Goal: Information Seeking & Learning: Check status

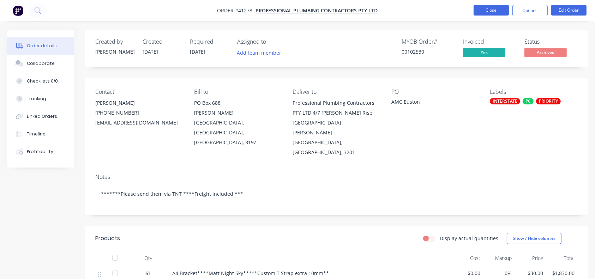
click at [495, 13] on button "Close" at bounding box center [491, 10] width 35 height 11
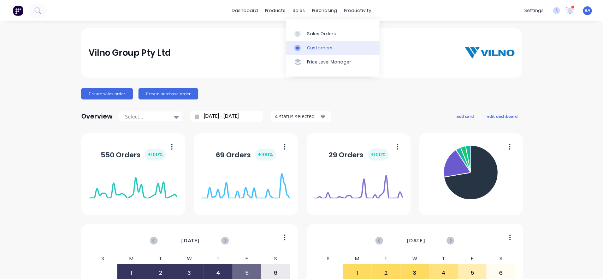
click at [314, 43] on link "Customers" at bounding box center [333, 48] width 94 height 14
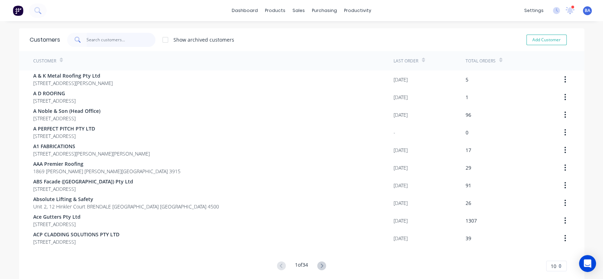
click at [103, 38] on input "text" at bounding box center [121, 40] width 69 height 14
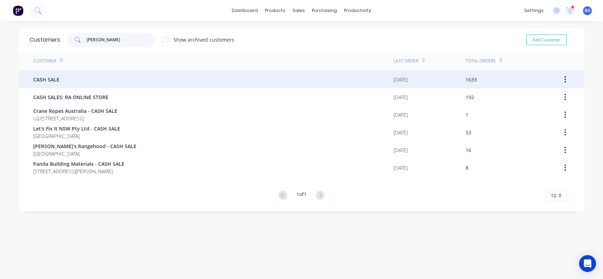
type input "cash sal"
click at [84, 81] on div "CASH SALE" at bounding box center [213, 80] width 360 height 18
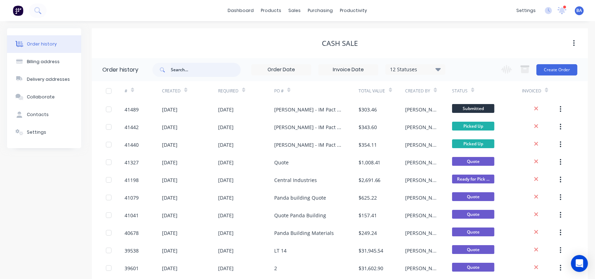
click at [189, 71] on input "text" at bounding box center [206, 70] width 70 height 14
type input "mega"
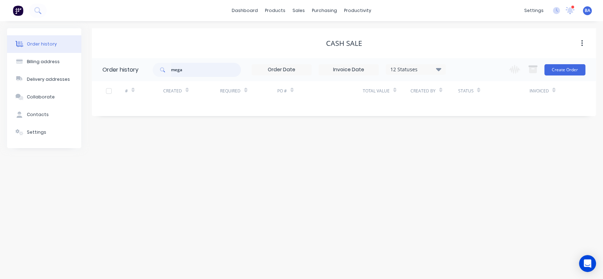
click at [205, 70] on input "mega" at bounding box center [206, 70] width 70 height 14
type input "m"
type input "russel"
click at [215, 69] on input "russel" at bounding box center [206, 70] width 70 height 14
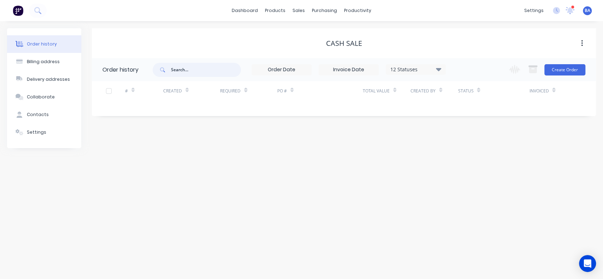
click at [215, 69] on input "text" at bounding box center [206, 70] width 70 height 14
type input "mega"
click at [407, 73] on div "12 Statuses" at bounding box center [415, 70] width 59 height 8
click at [474, 151] on label at bounding box center [474, 151] width 0 height 0
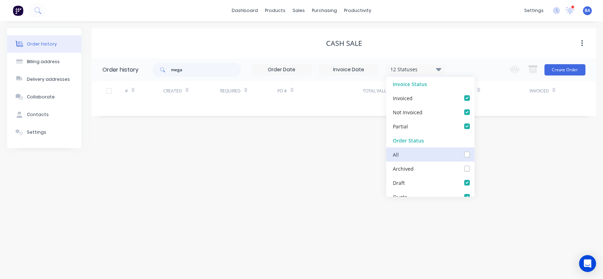
click at [474, 154] on input "checkbox" at bounding box center [477, 154] width 6 height 7
checkbox input "true"
click at [509, 157] on div "Order history Billing address Delivery addresses Collaborate Contacts Settings …" at bounding box center [301, 150] width 603 height 258
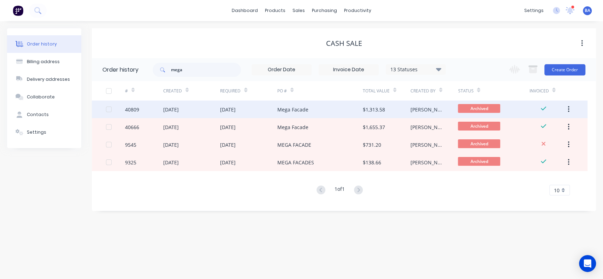
click at [290, 111] on div "Mega Facade" at bounding box center [292, 109] width 31 height 7
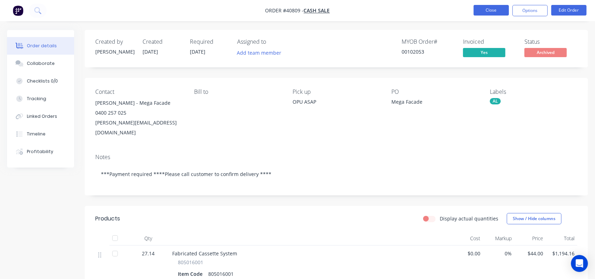
click at [499, 11] on button "Close" at bounding box center [491, 10] width 35 height 11
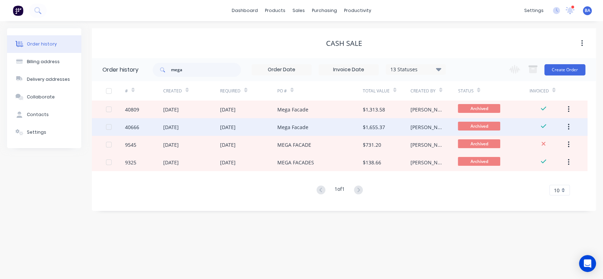
click at [349, 128] on div "Mega Facade" at bounding box center [319, 127] width 85 height 18
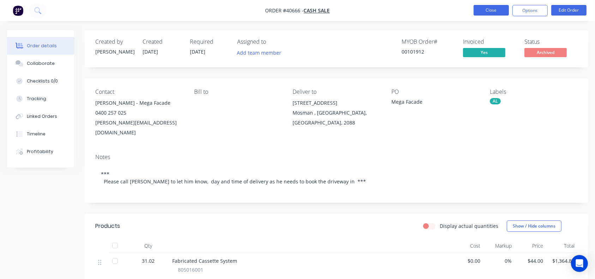
click at [486, 8] on button "Close" at bounding box center [491, 10] width 35 height 11
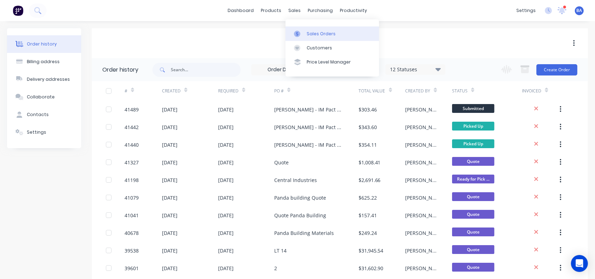
click at [319, 38] on link "Sales Orders" at bounding box center [333, 33] width 94 height 14
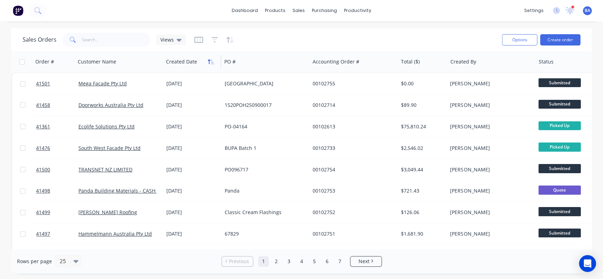
click at [206, 60] on button "button" at bounding box center [211, 62] width 11 height 11
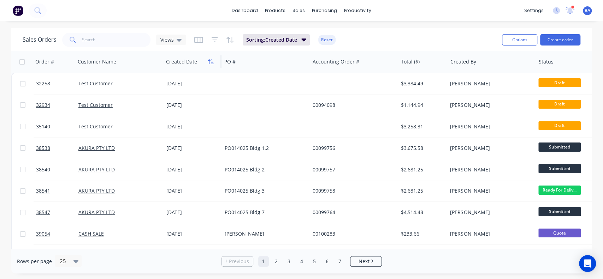
click at [211, 61] on icon "button" at bounding box center [211, 62] width 6 height 6
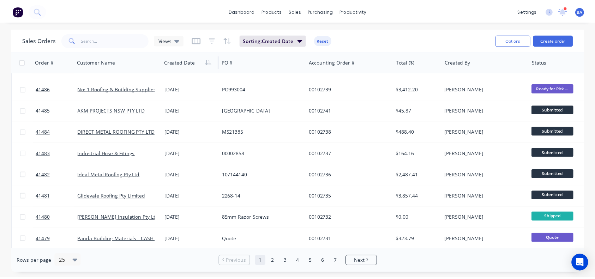
scroll to position [316, 0]
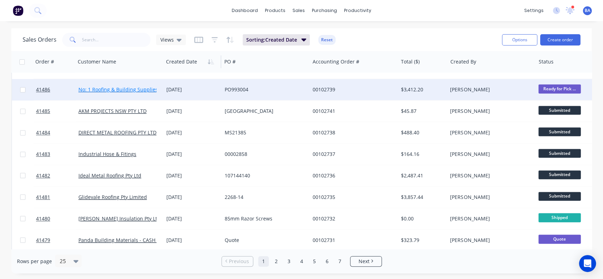
click at [102, 91] on link "No: 1 Roofing & Building Supplies" at bounding box center [117, 89] width 79 height 7
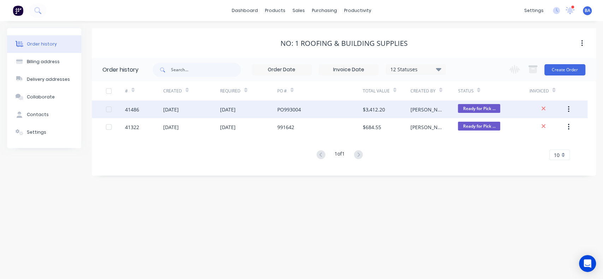
click at [338, 115] on div "PO993004" at bounding box center [319, 110] width 85 height 18
